Goal: Transaction & Acquisition: Purchase product/service

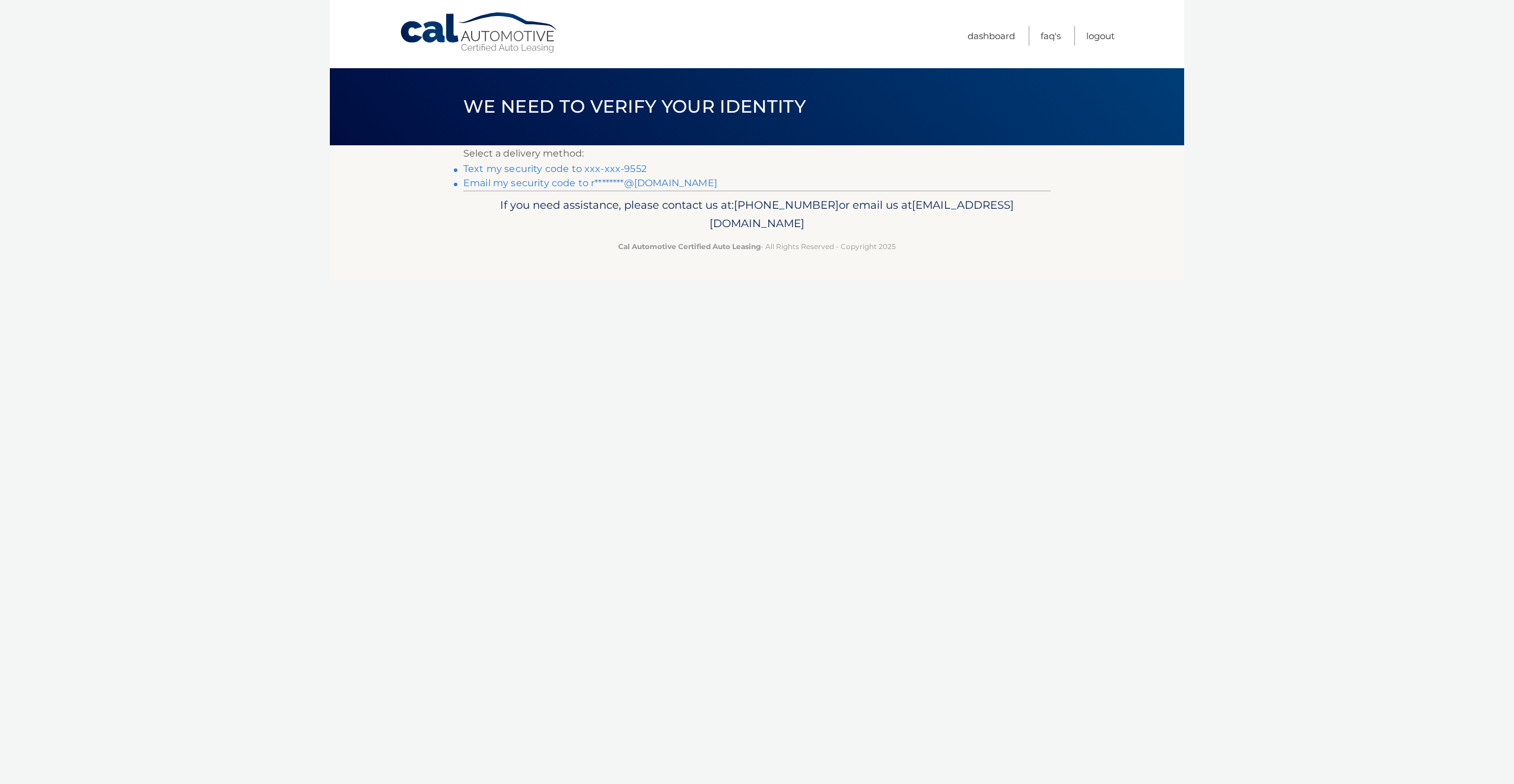
click at [578, 166] on link "Text my security code to xxx-xxx-9552" at bounding box center [555, 168] width 183 height 11
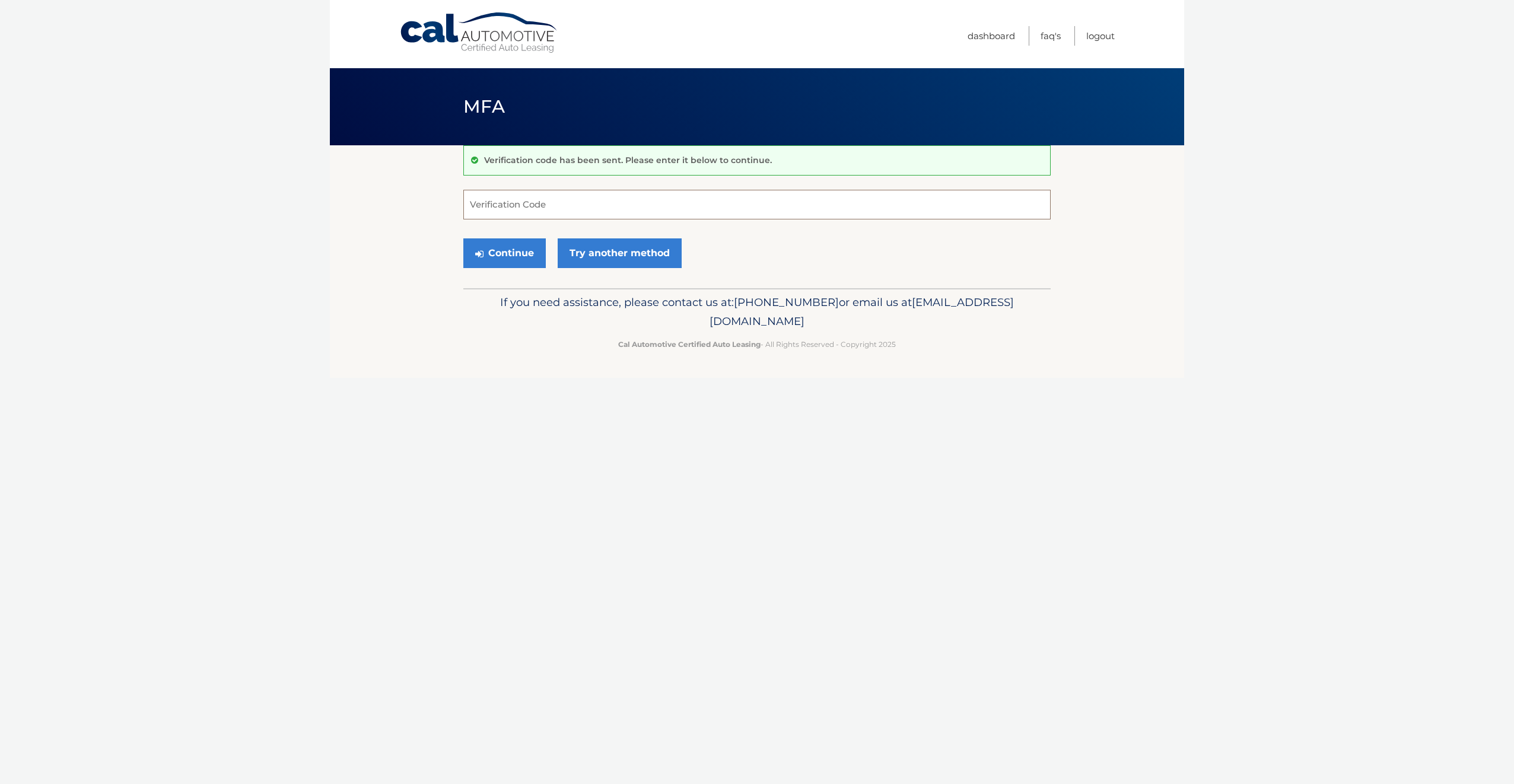
click at [653, 210] on input "Verification Code" at bounding box center [757, 204] width 587 height 29
type input "157928"
click at [522, 251] on button "Continue" at bounding box center [504, 253] width 82 height 29
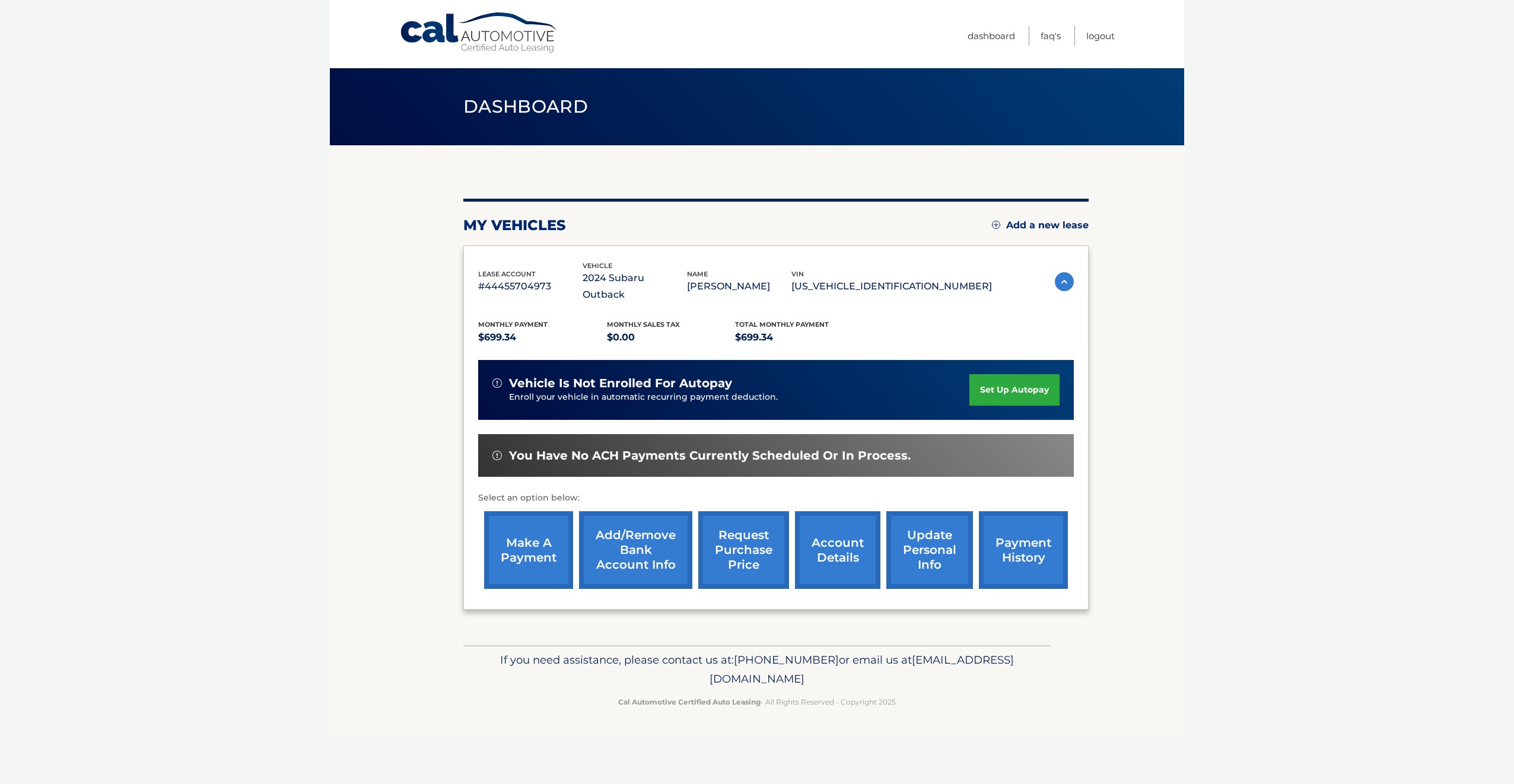
click at [515, 536] on link "make a payment" at bounding box center [529, 549] width 89 height 78
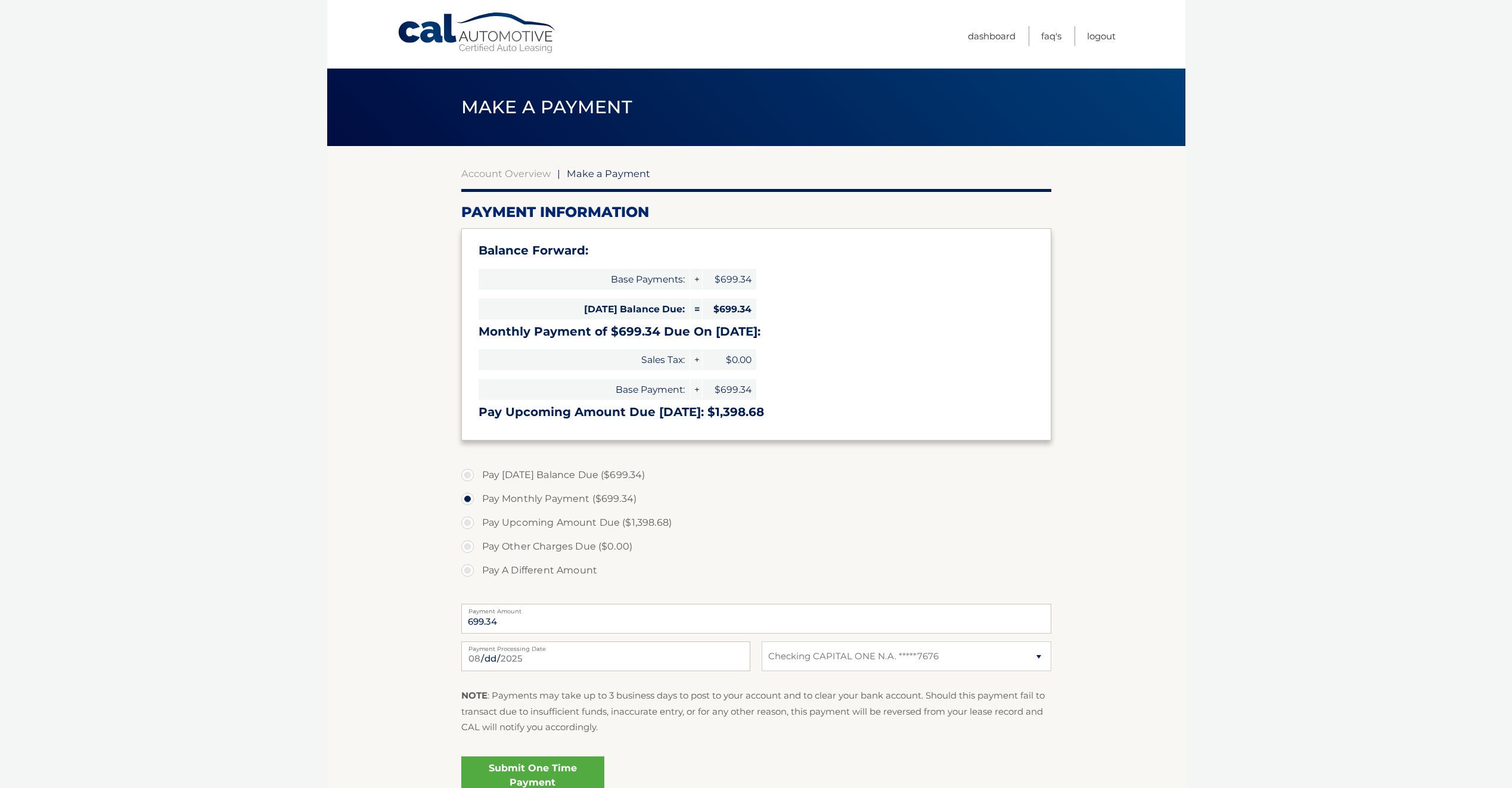
select select "YzIwYzM2MmUtOTJjNS00ZDg1LTkzNzgtMTBjMThhZjA1MTBh"
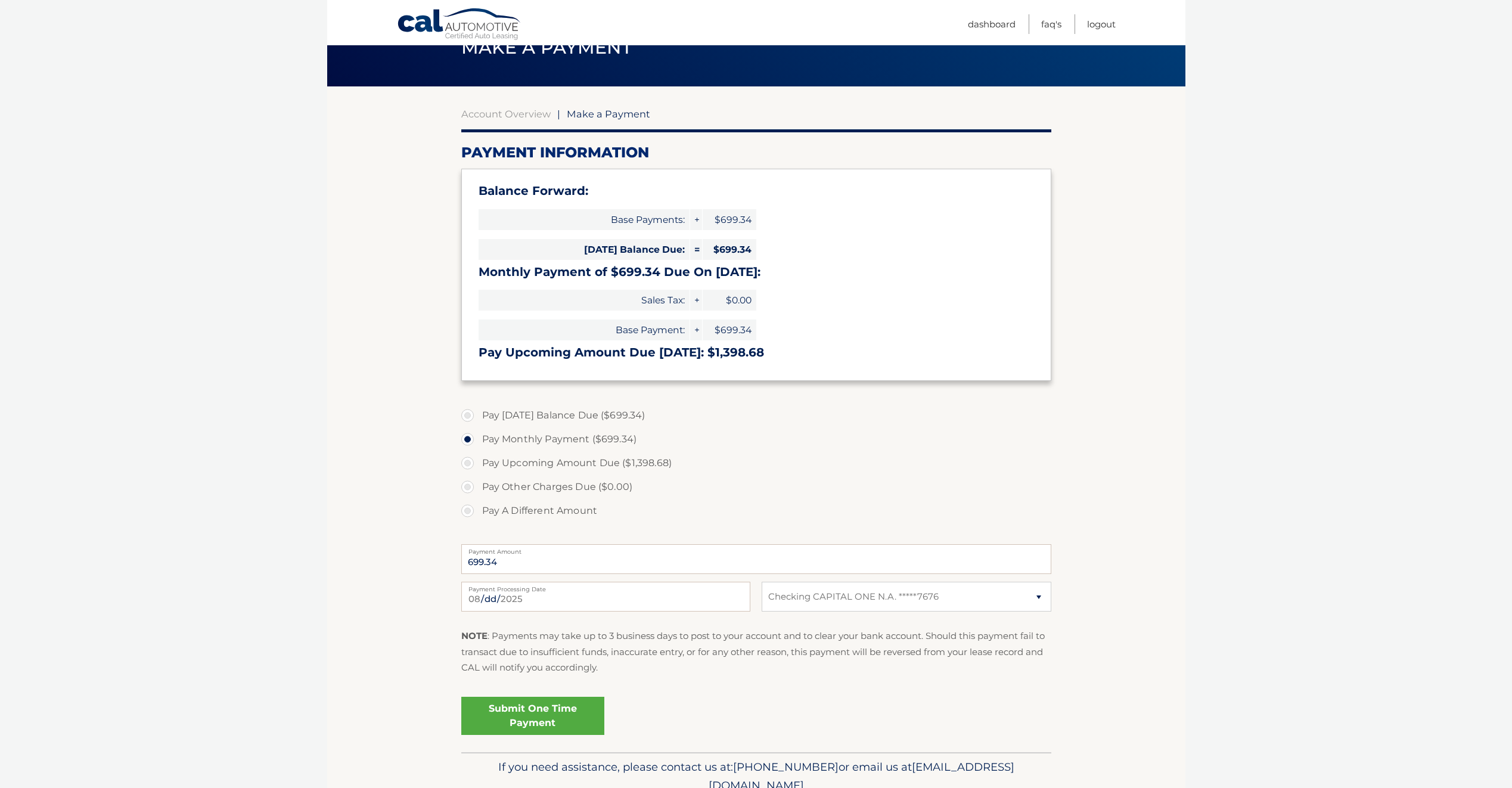
click at [519, 714] on link "Submit One Time Payment" at bounding box center [533, 716] width 143 height 38
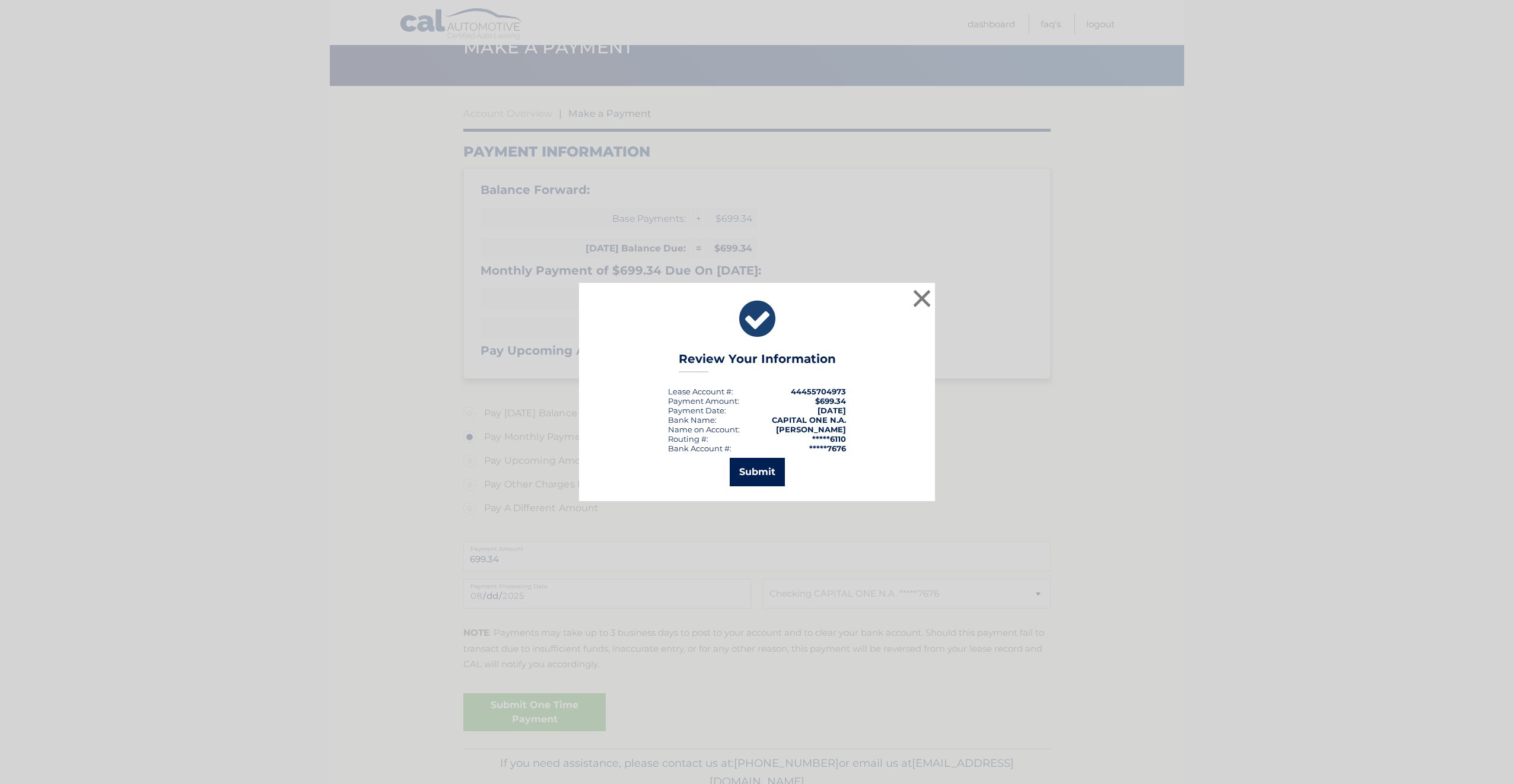
click at [765, 467] on button "Submit" at bounding box center [757, 472] width 55 height 28
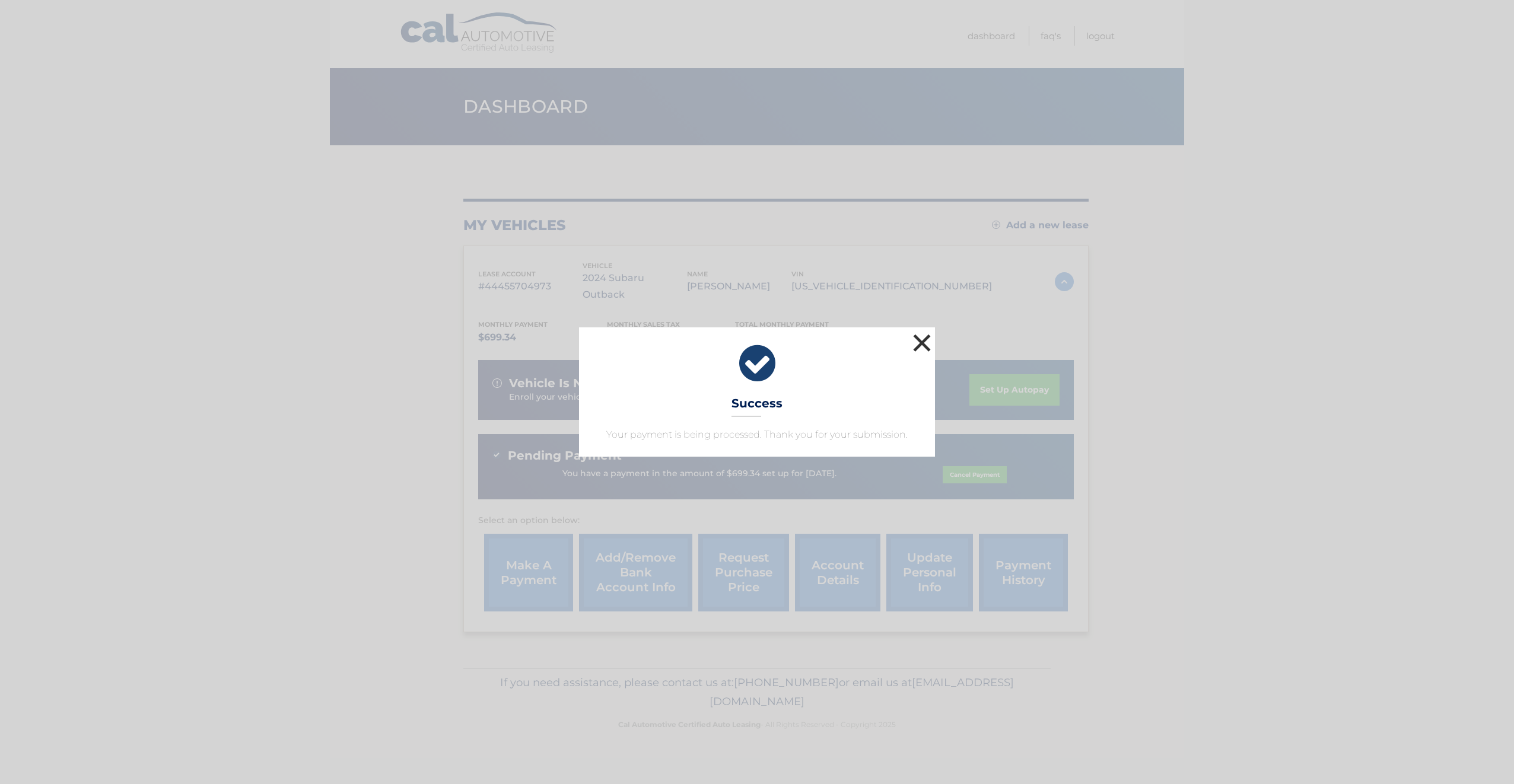
click at [920, 337] on button "×" at bounding box center [922, 343] width 23 height 23
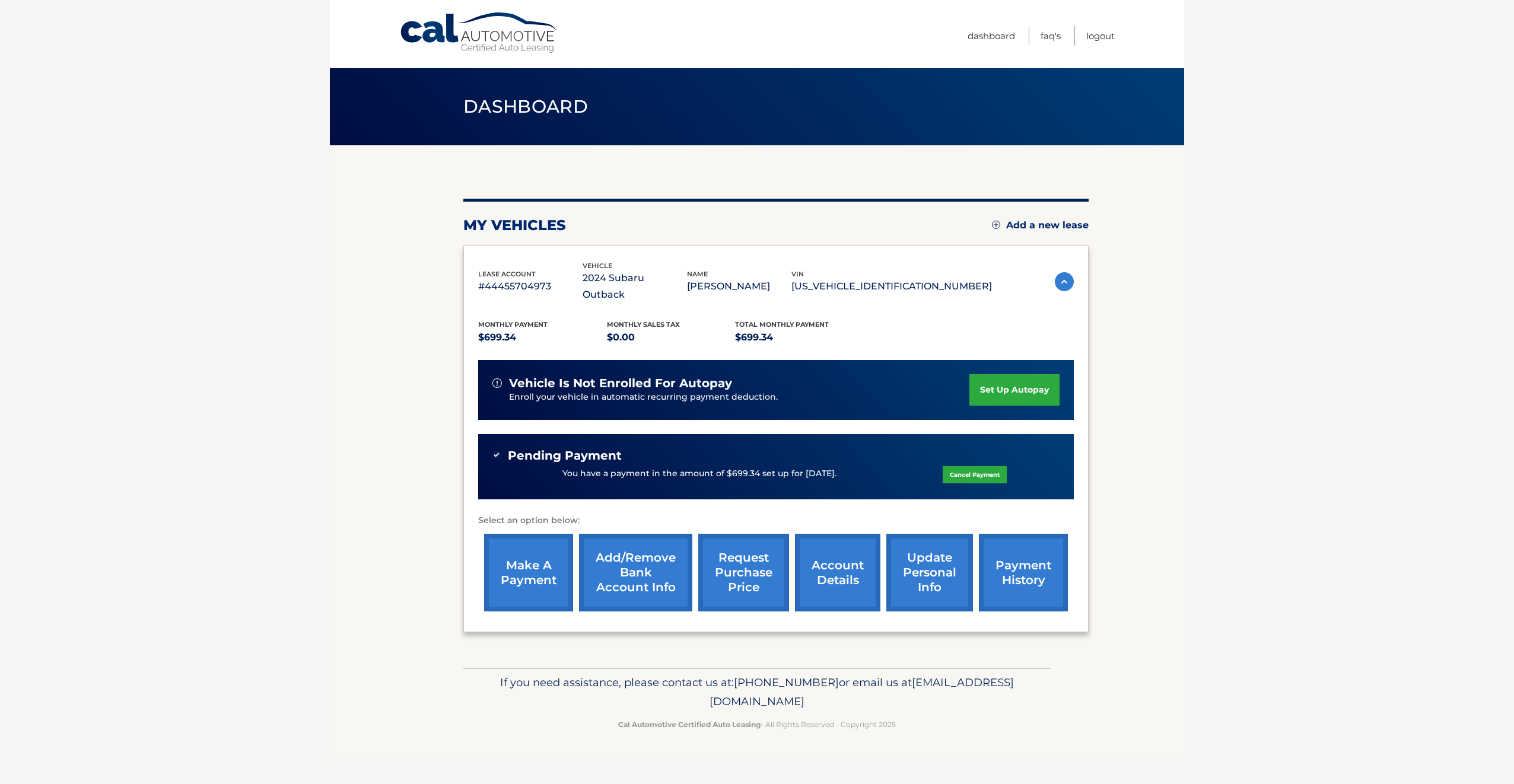
click at [849, 561] on link "account details" at bounding box center [838, 572] width 85 height 78
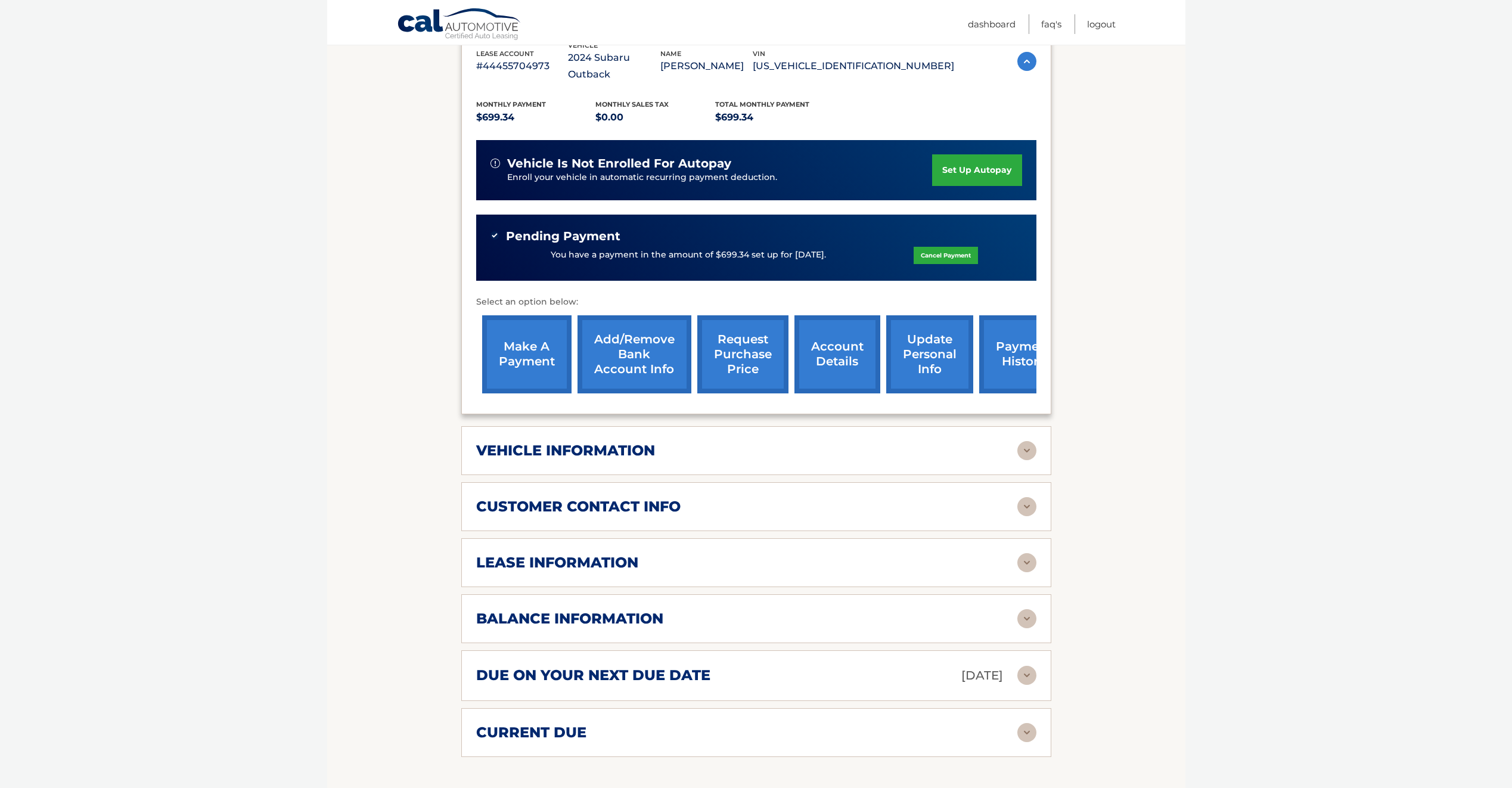
scroll to position [238, 0]
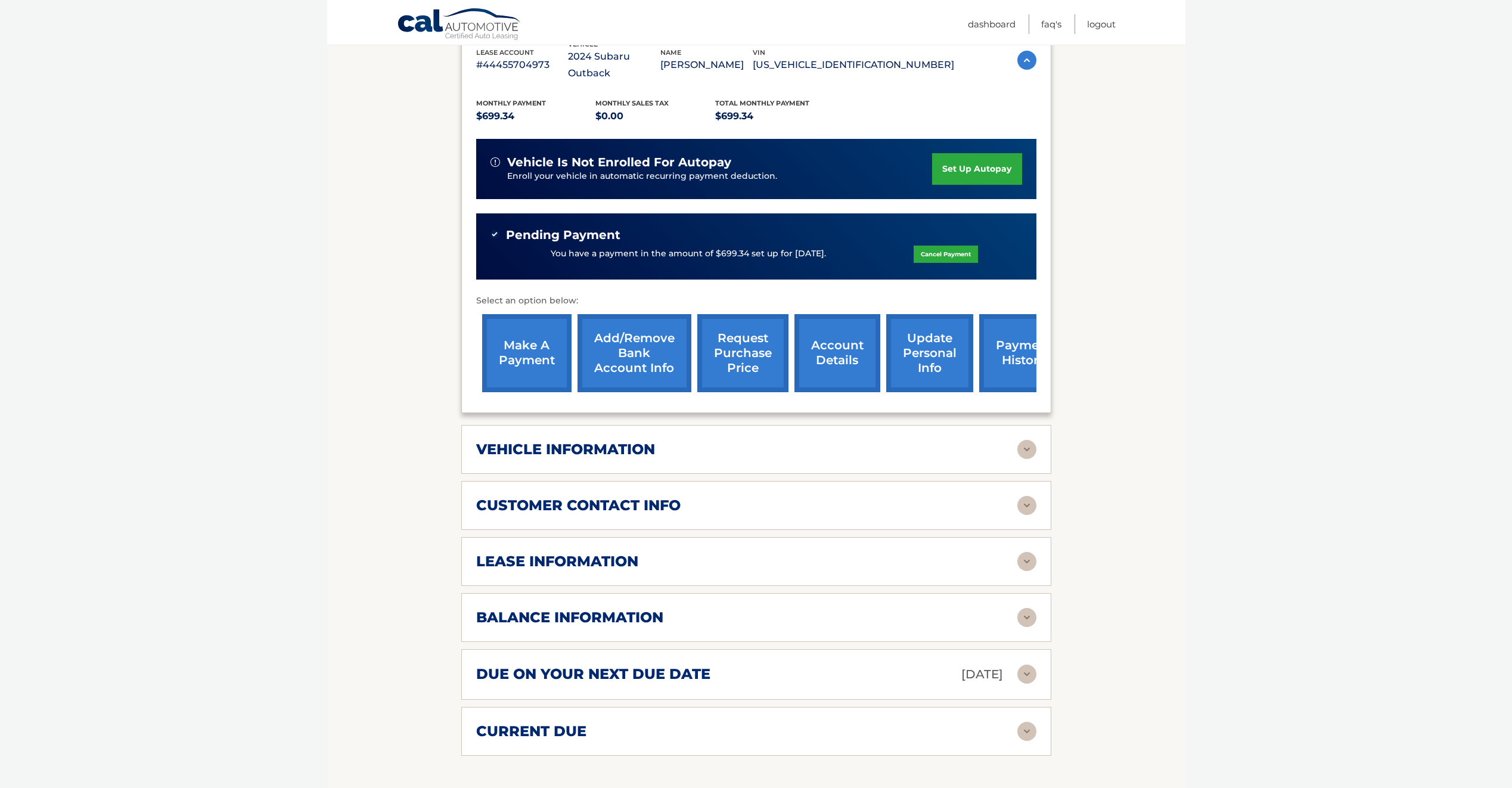
click at [1029, 608] on img at bounding box center [1027, 617] width 19 height 19
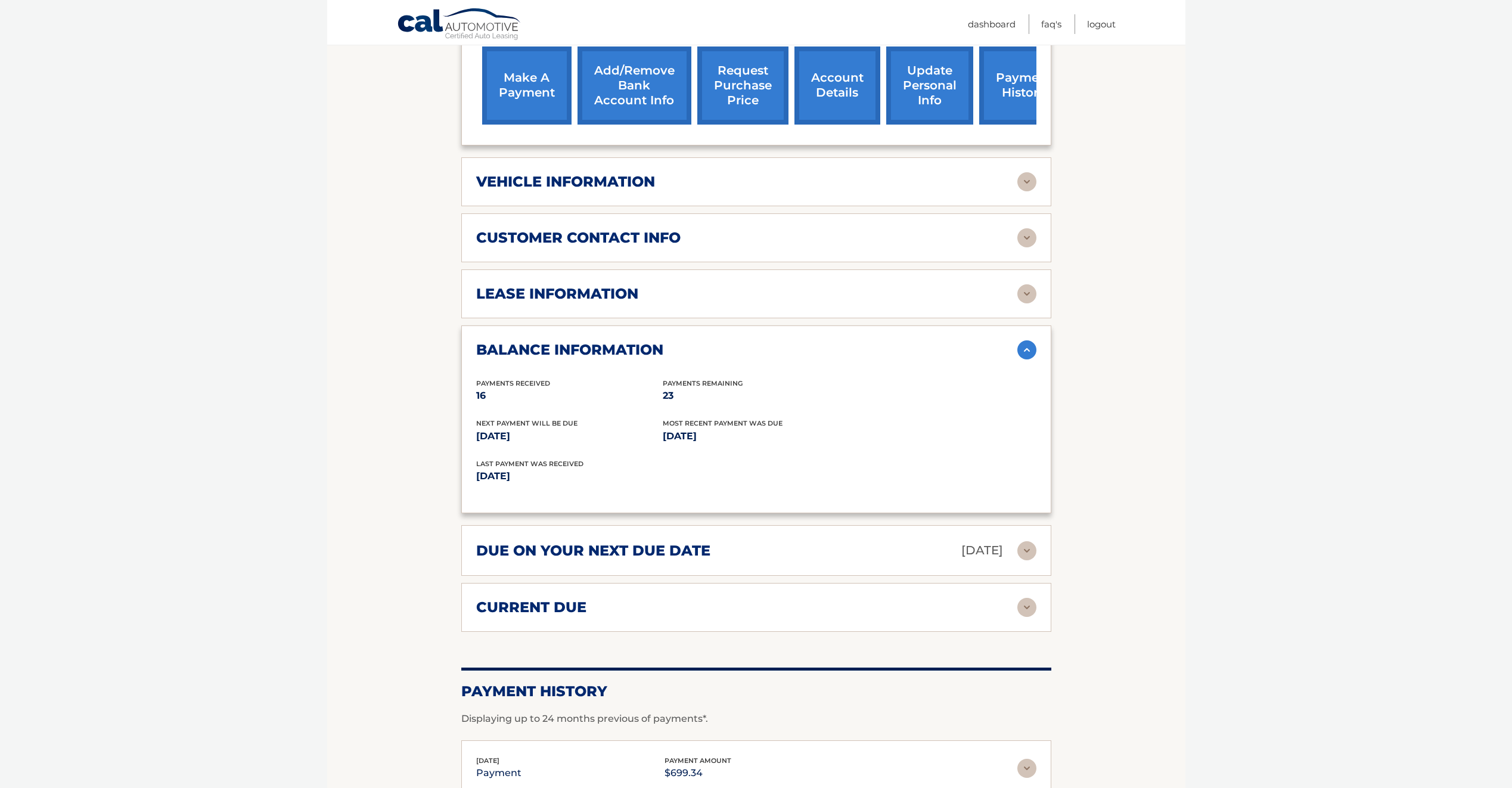
scroll to position [477, 0]
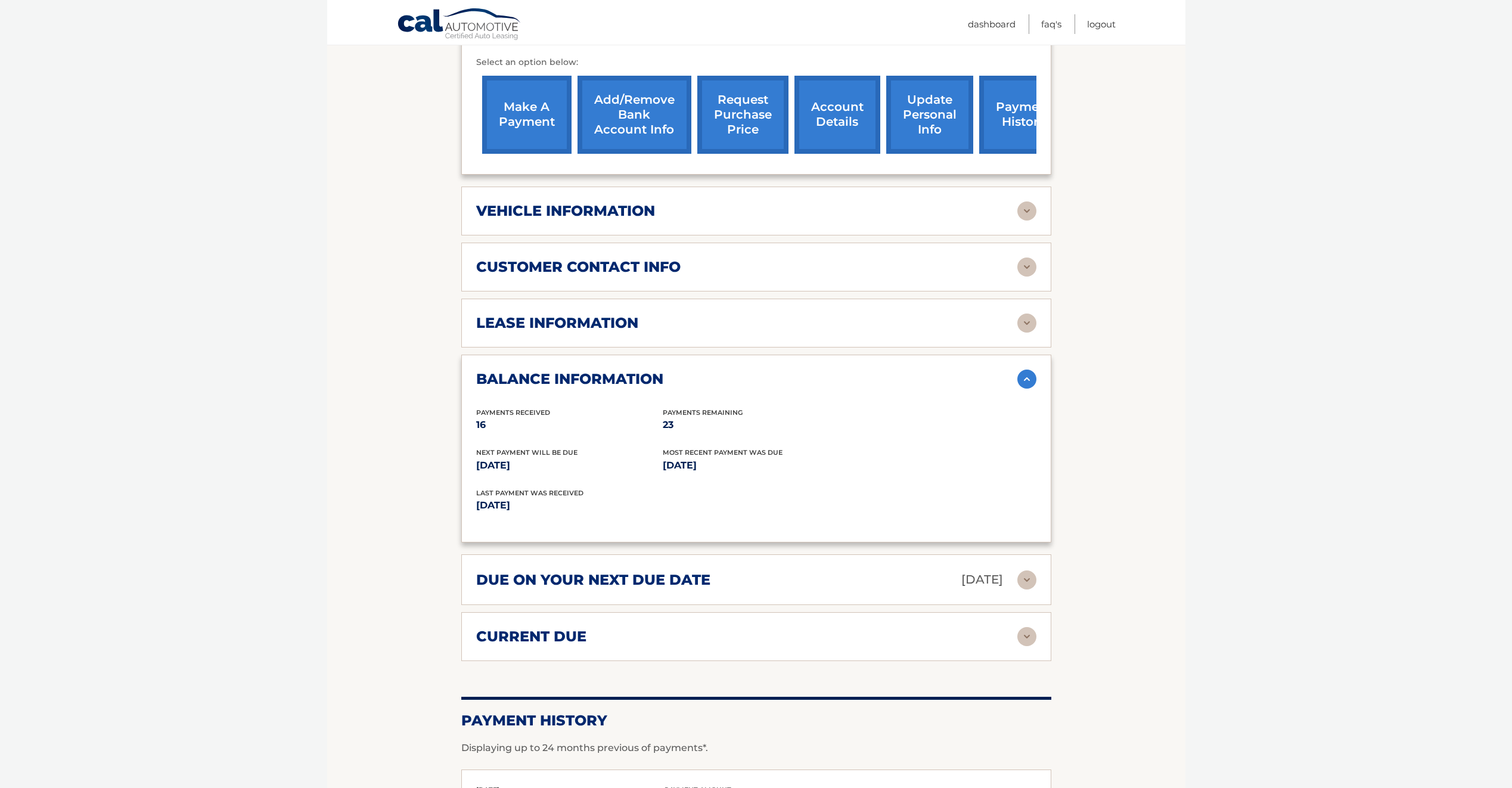
click at [1026, 314] on img at bounding box center [1027, 323] width 19 height 19
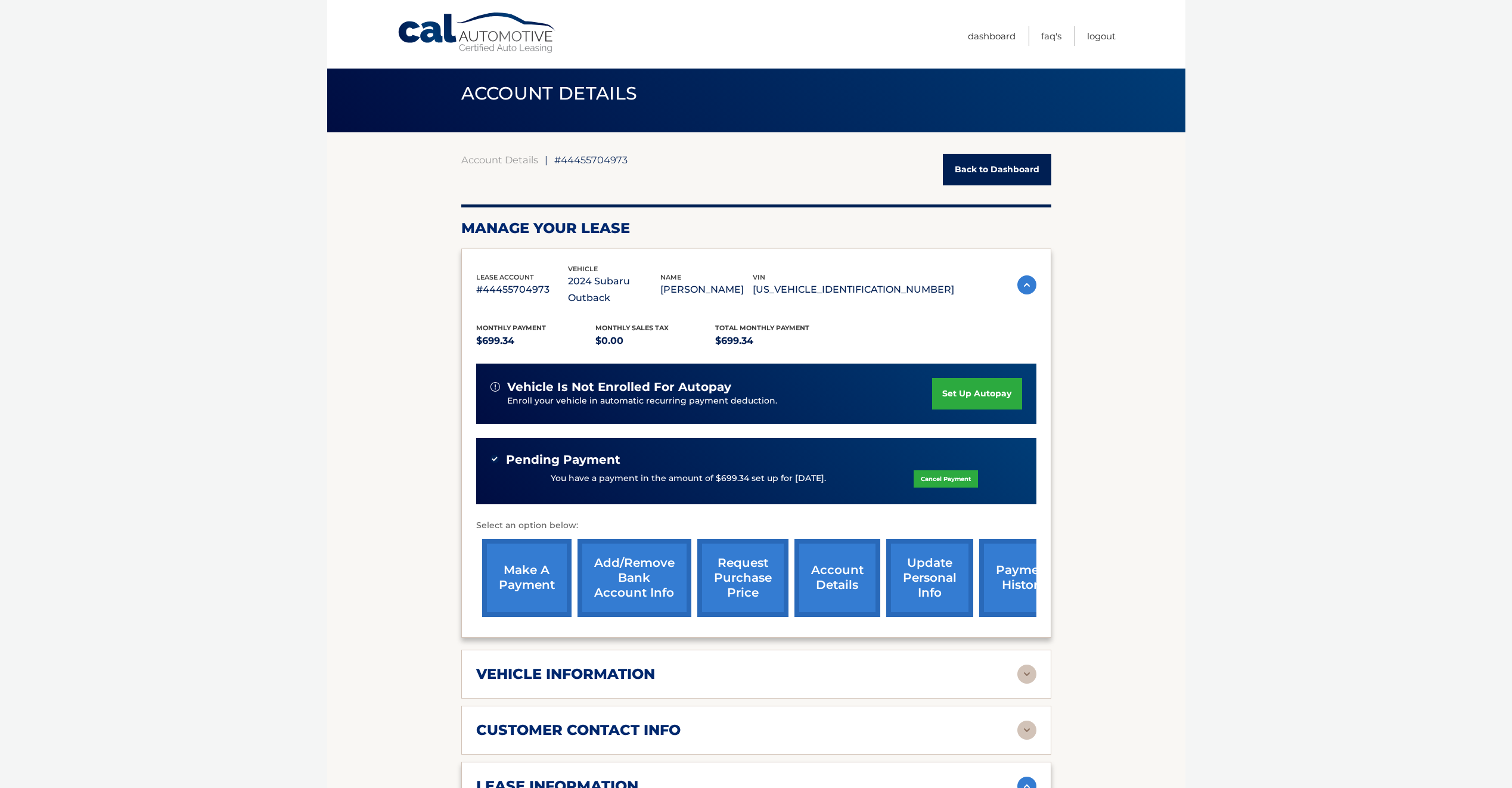
scroll to position [0, 0]
